Goal: Information Seeking & Learning: Learn about a topic

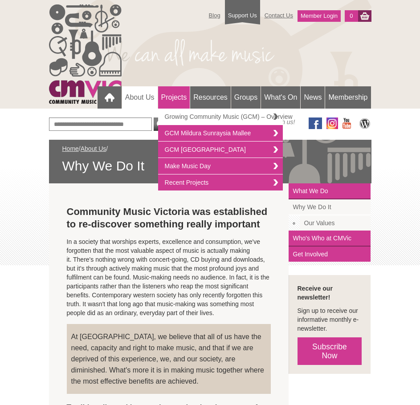
click at [186, 117] on link "Growing Community Music (GCM) – Overview" at bounding box center [220, 117] width 125 height 16
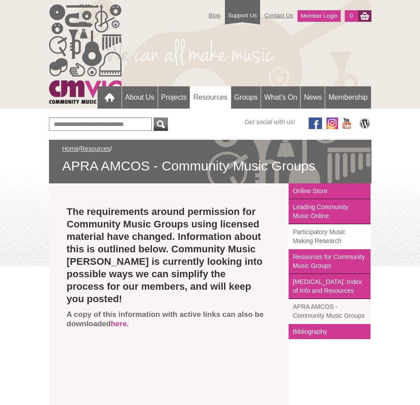
click at [353, 235] on link "Participatory Music Making Research" at bounding box center [329, 236] width 82 height 25
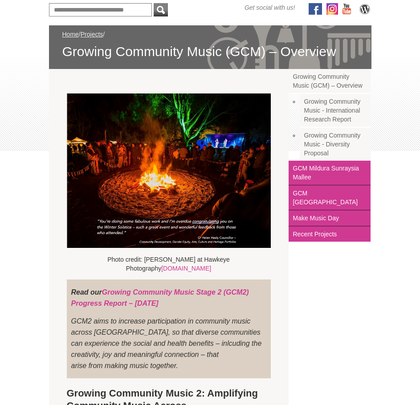
scroll to position [96, 0]
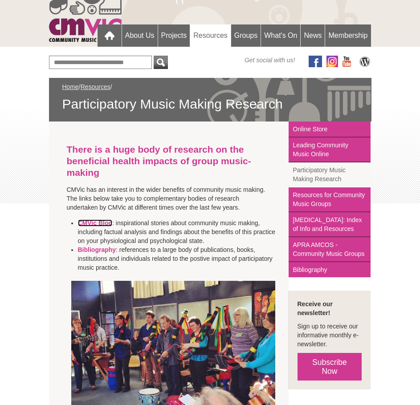
scroll to position [61, 0]
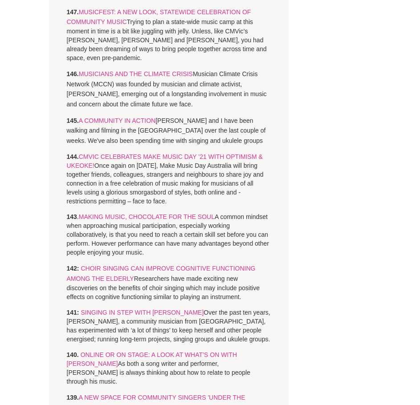
scroll to position [1469, 0]
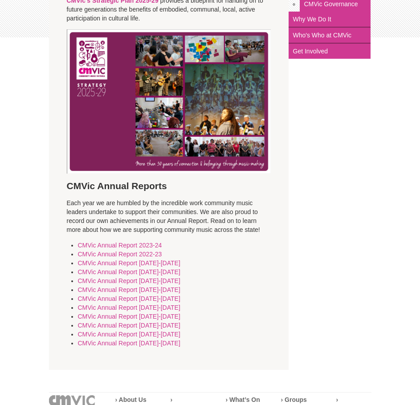
scroll to position [228, 0]
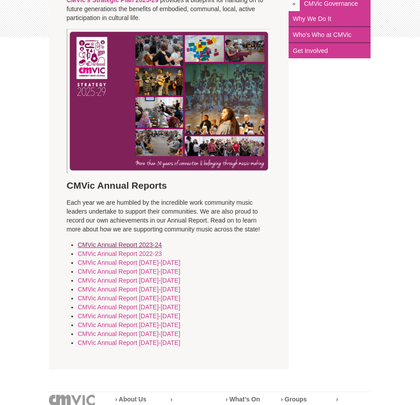
click at [146, 247] on link "CMVic Annual Report 2023-24" at bounding box center [120, 244] width 84 height 7
